Goal: Navigation & Orientation: Find specific page/section

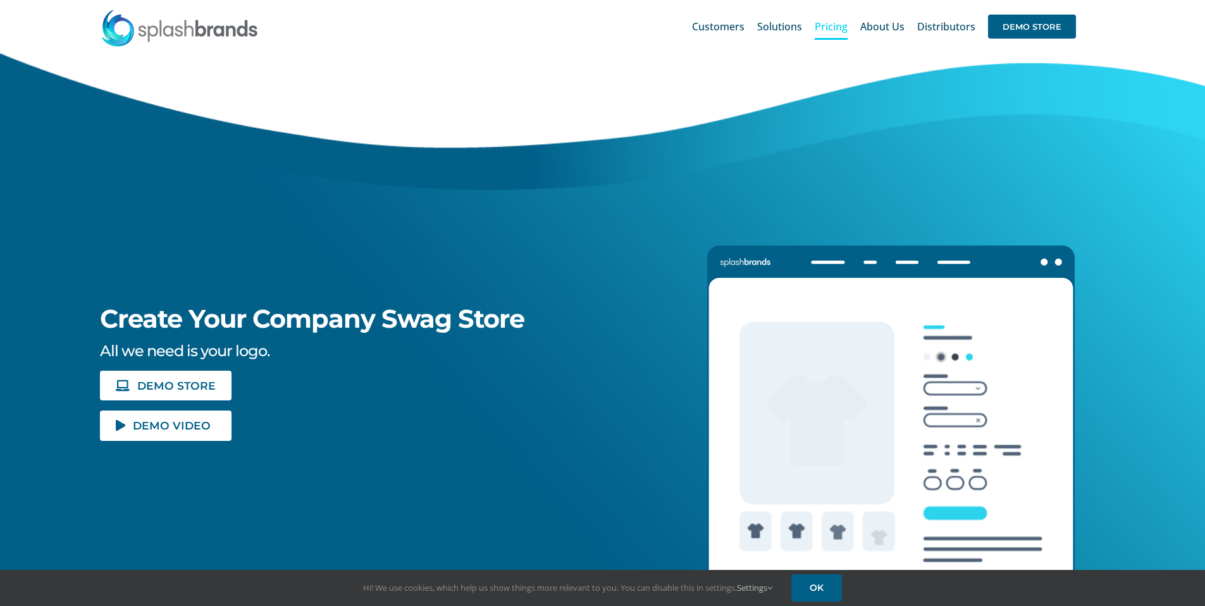
click at [825, 34] on link "Pricing" at bounding box center [831, 26] width 33 height 40
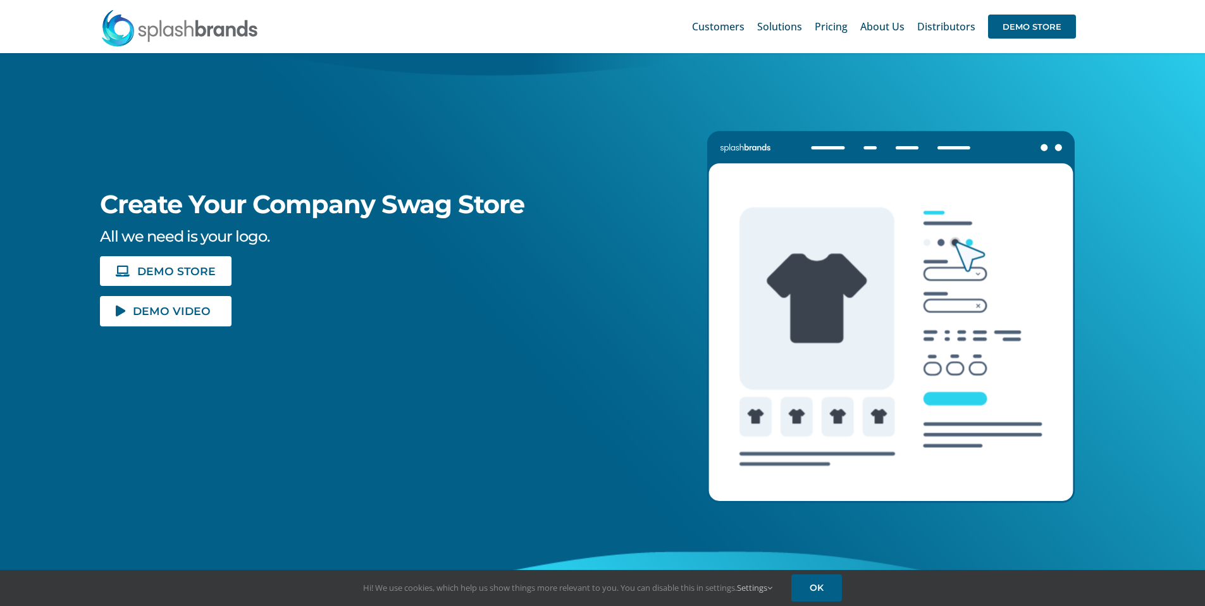
scroll to position [116, 0]
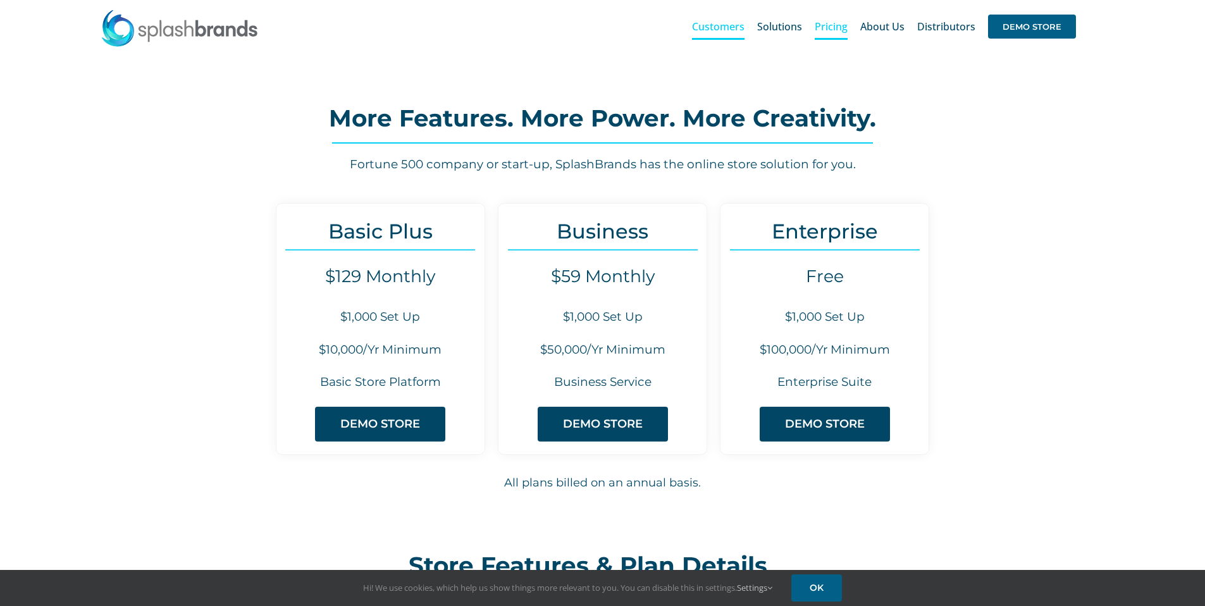
click at [727, 30] on span "Customers" at bounding box center [718, 27] width 53 height 10
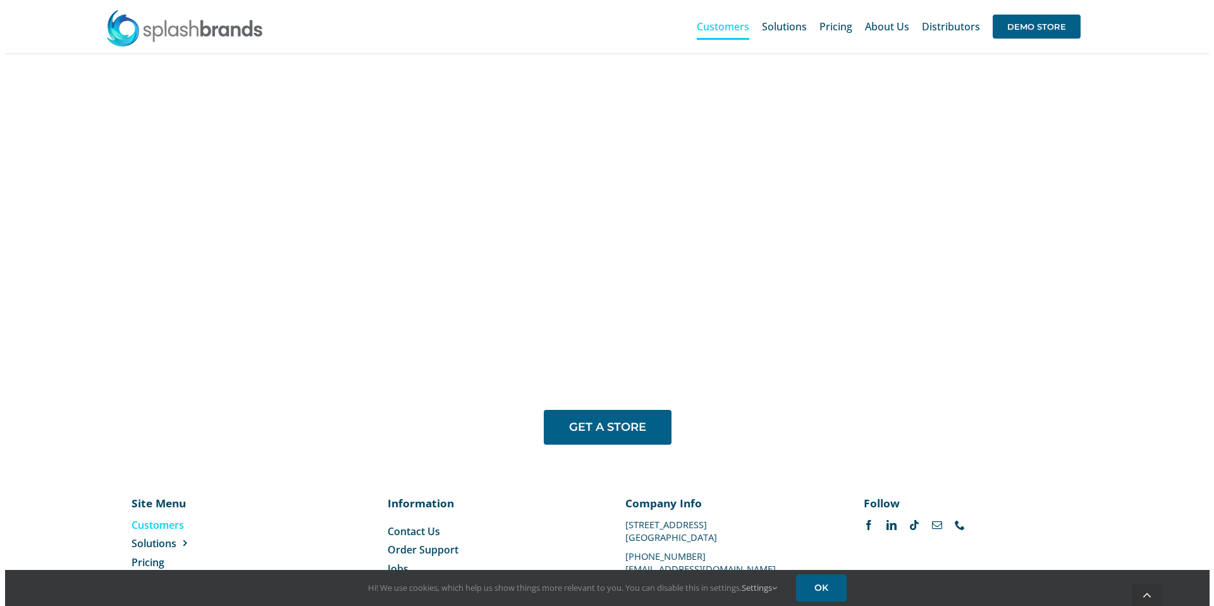
scroll to position [1026, 0]
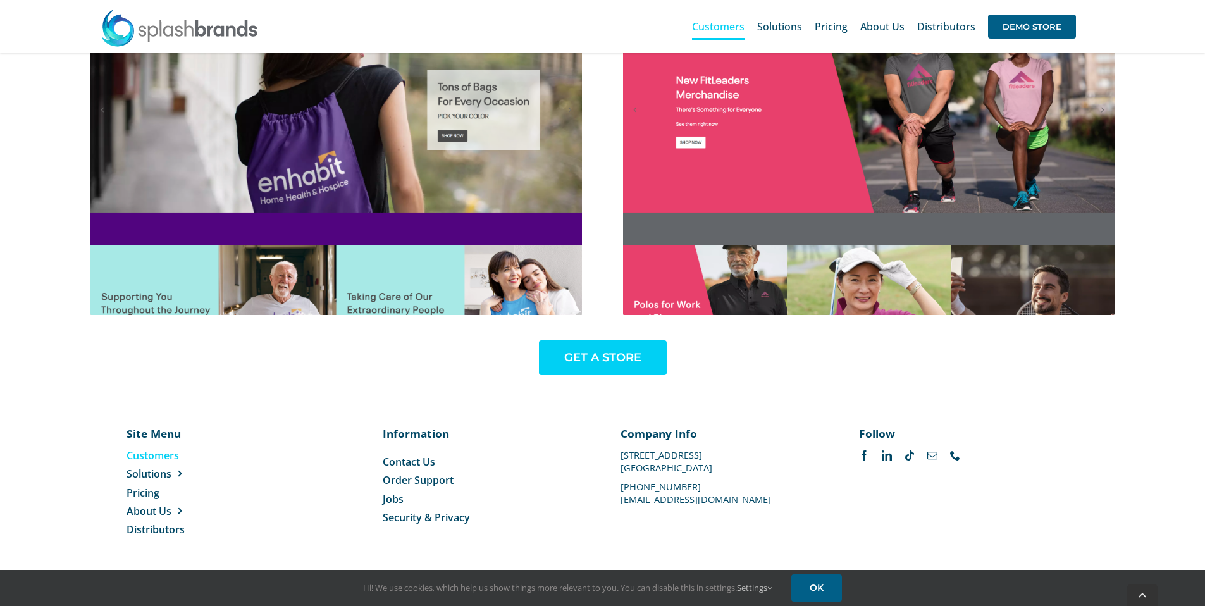
click at [607, 361] on span "GET A STORE" at bounding box center [602, 357] width 77 height 13
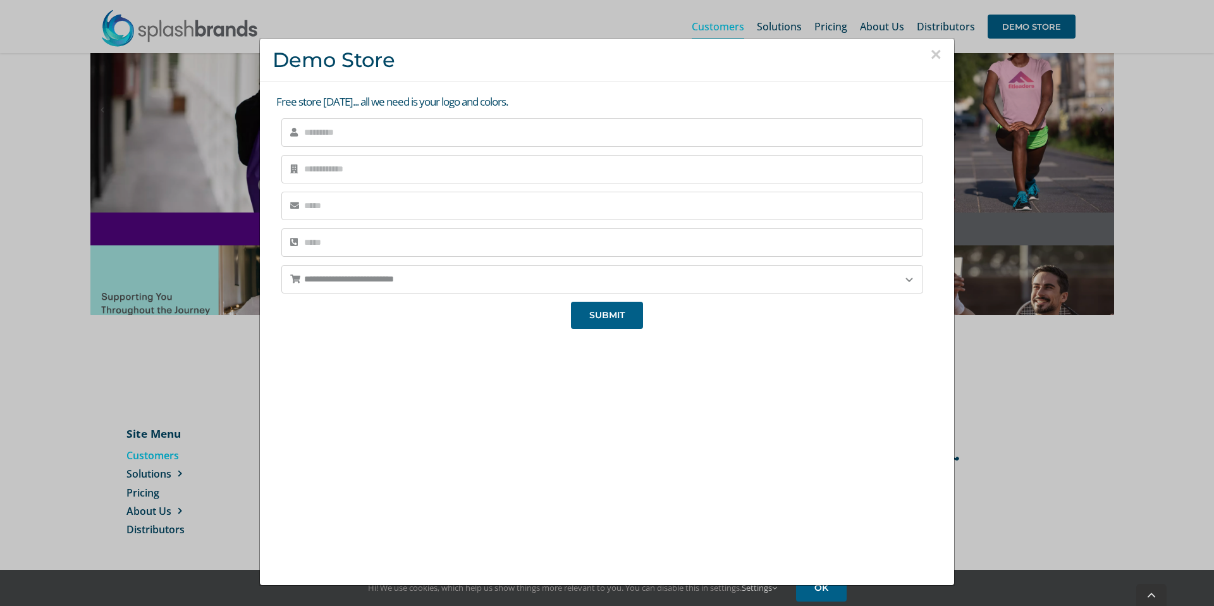
click at [930, 49] on button "×" at bounding box center [935, 54] width 11 height 19
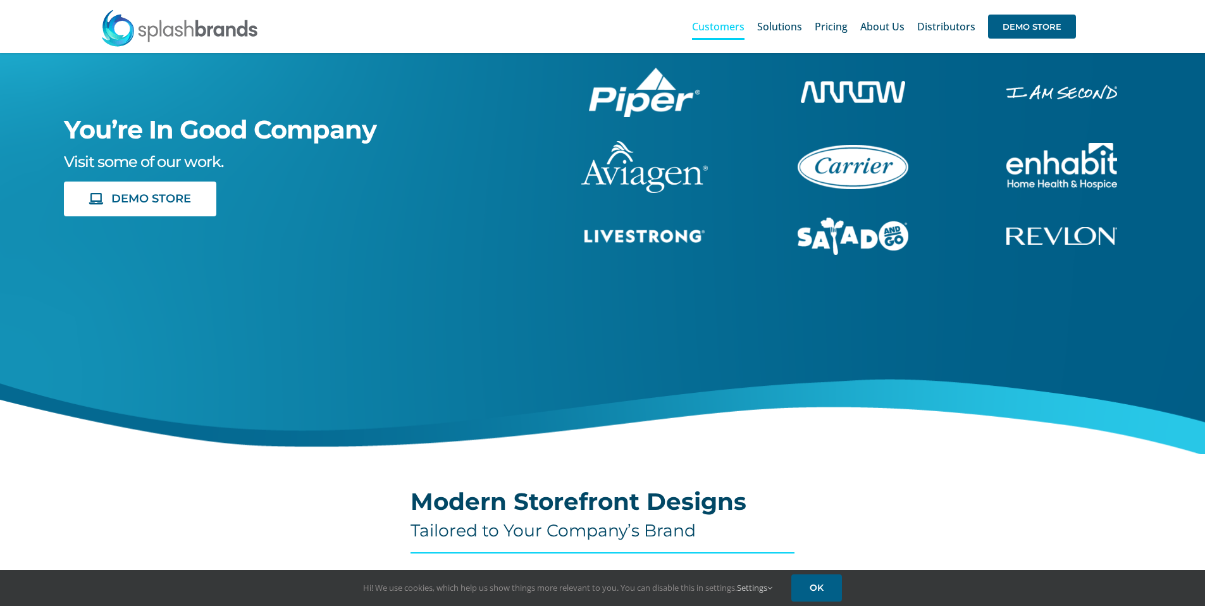
scroll to position [0, 0]
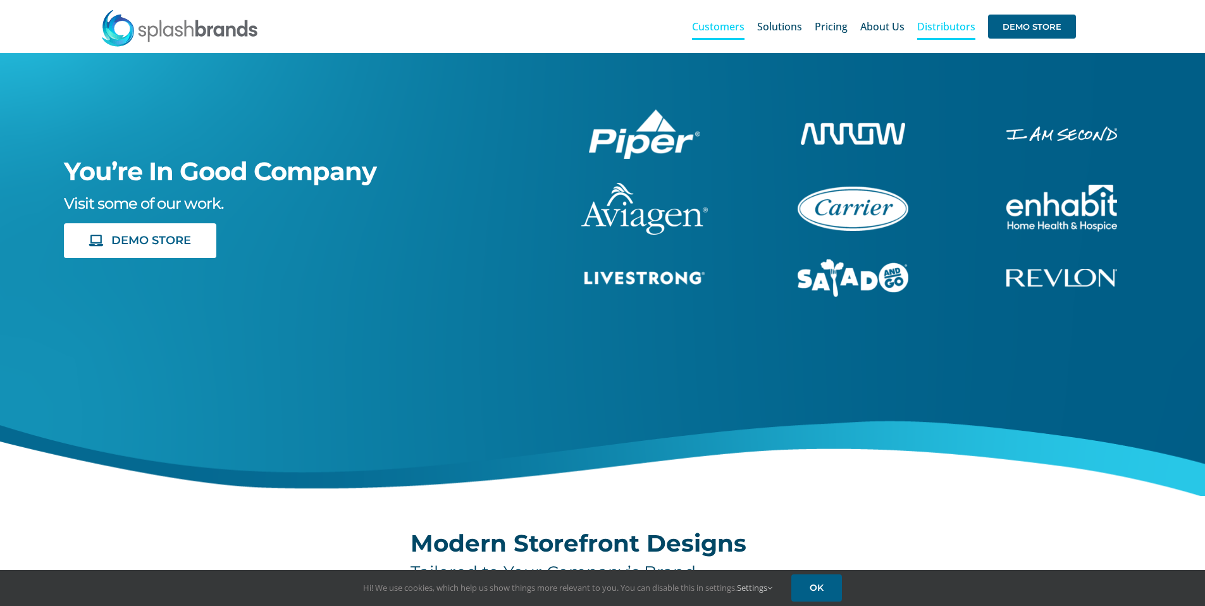
click at [967, 32] on span "Distributors" at bounding box center [946, 27] width 58 height 10
